Goal: Information Seeking & Learning: Learn about a topic

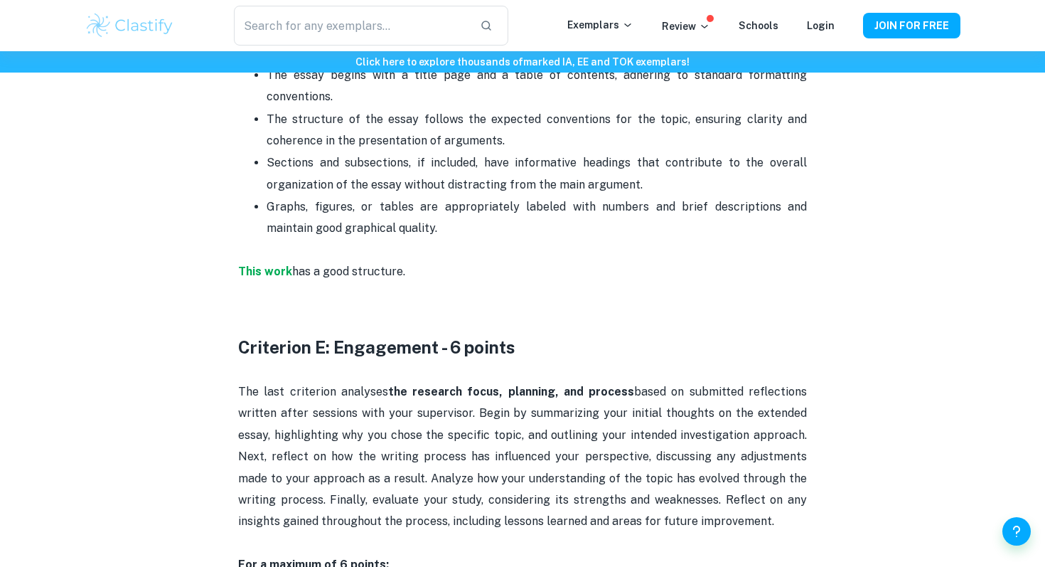
scroll to position [2723, 0]
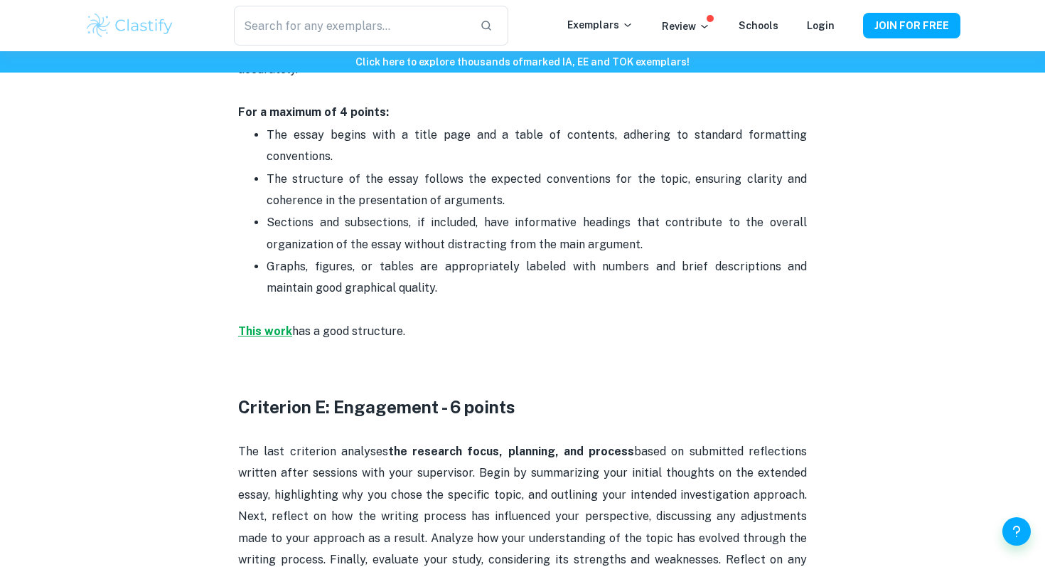
click at [260, 334] on strong "This work" at bounding box center [265, 331] width 54 height 14
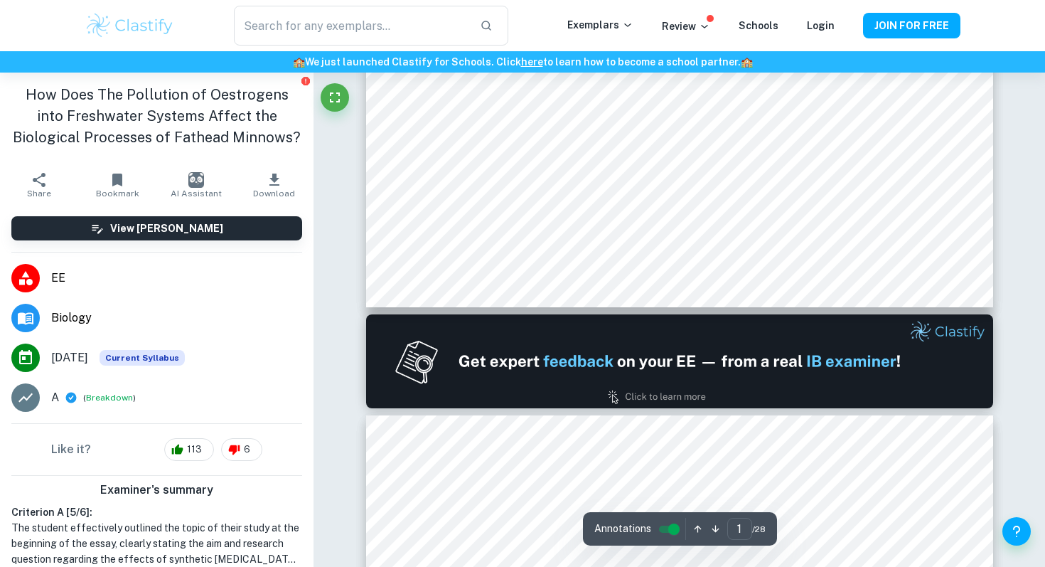
type input "2"
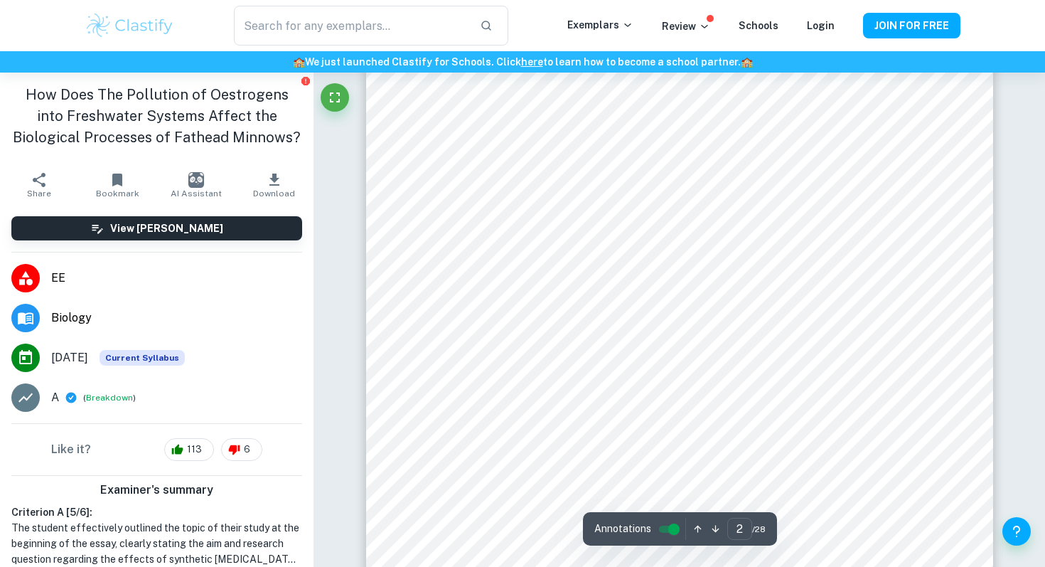
scroll to position [1242, 0]
